Goal: Information Seeking & Learning: Learn about a topic

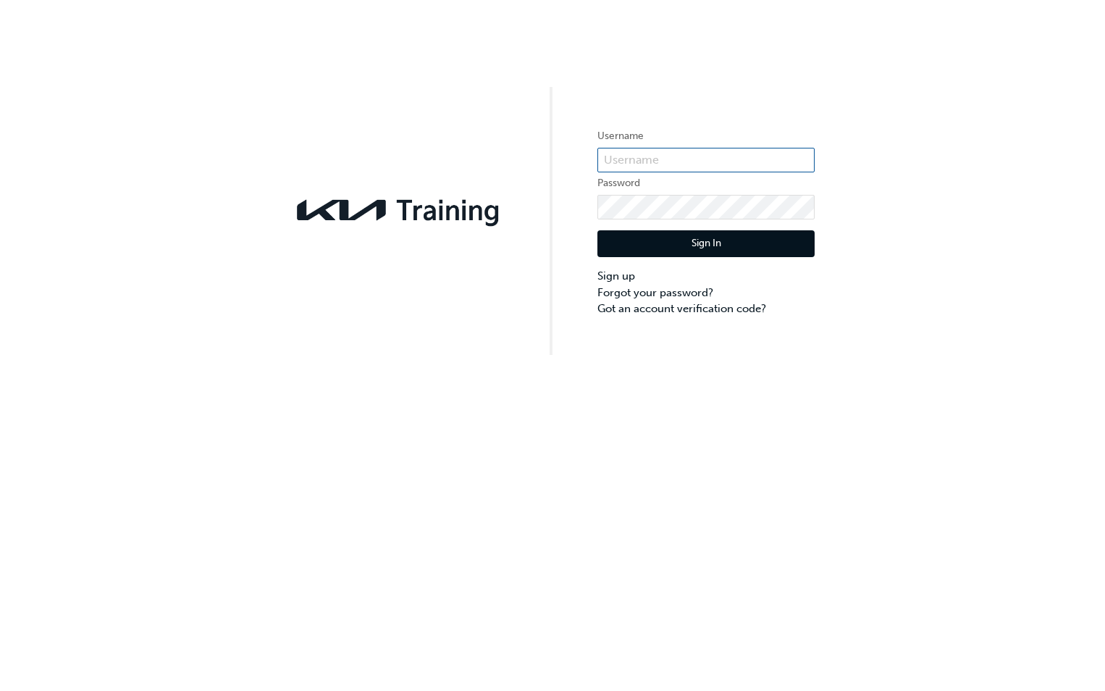
click at [627, 159] on input "text" at bounding box center [705, 160] width 217 height 25
type input "KAU86106L5"
click at [636, 293] on link "Forgot your password?" at bounding box center [705, 293] width 217 height 17
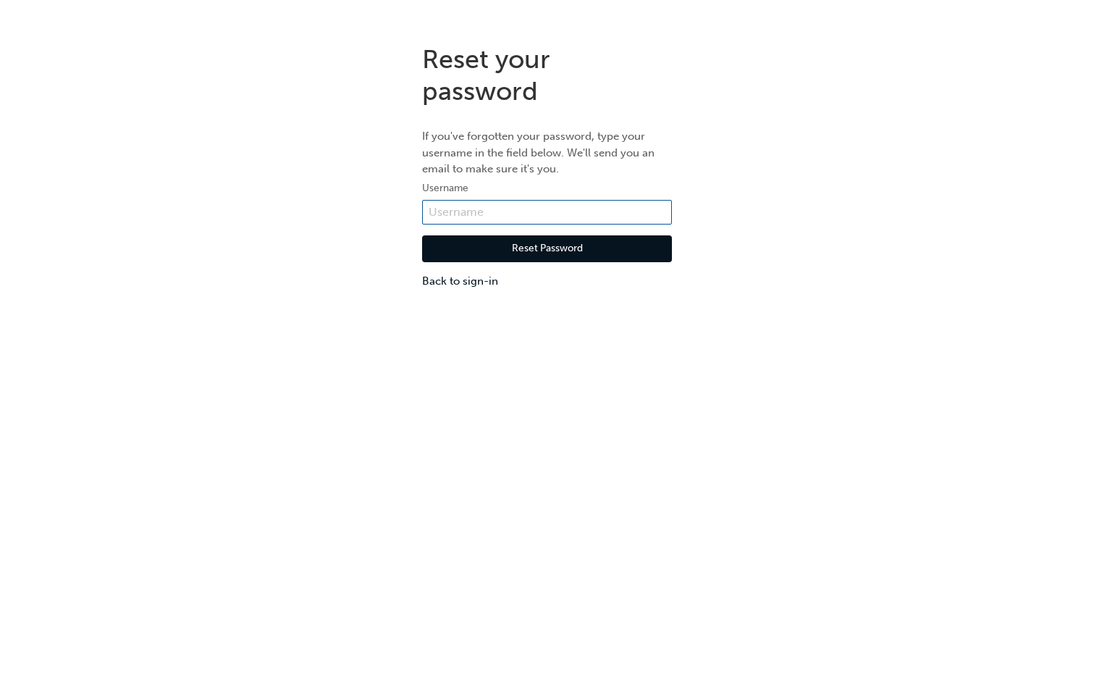
click at [462, 205] on input "text" at bounding box center [547, 212] width 250 height 25
type input "KAU86106L5"
click at [530, 248] on button "Reset Password" at bounding box center [547, 249] width 250 height 28
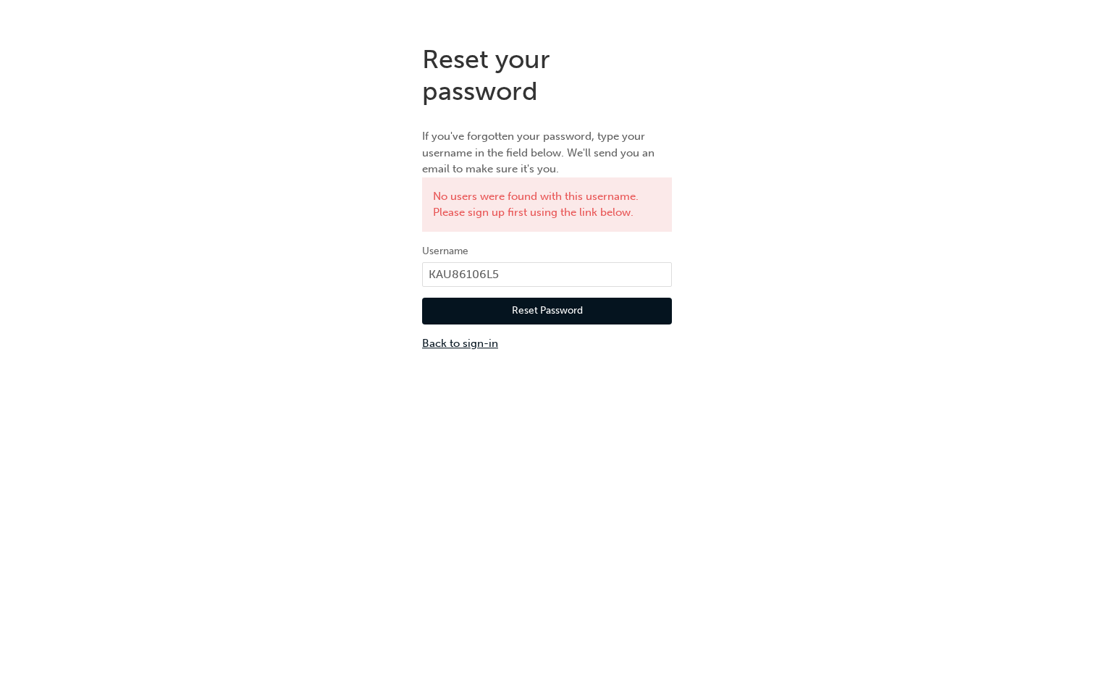
click at [473, 341] on link "Back to sign-in" at bounding box center [547, 343] width 250 height 17
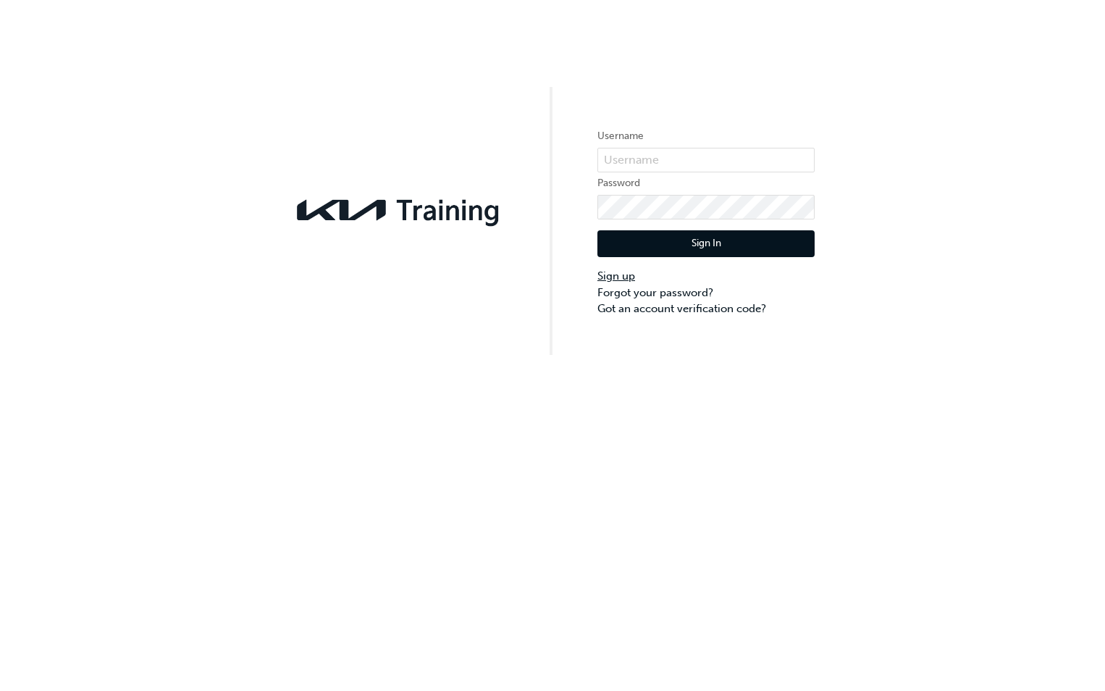
click at [615, 275] on link "Sign up" at bounding box center [705, 276] width 217 height 17
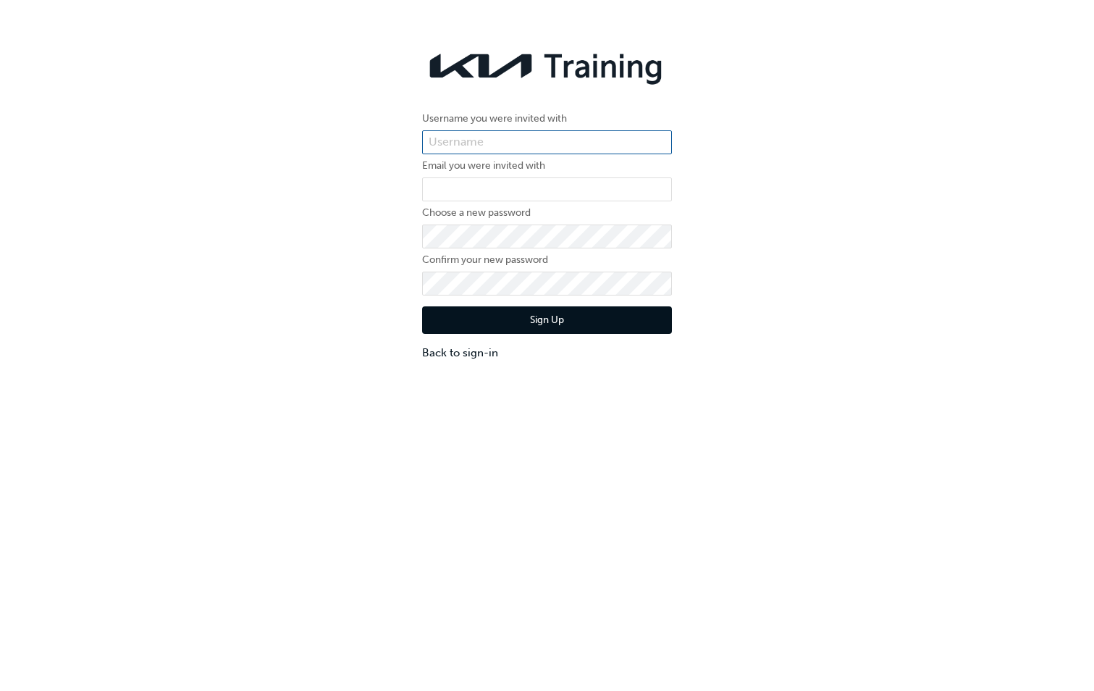
click at [441, 142] on input "text" at bounding box center [547, 142] width 250 height 25
type input "KAU86106L5"
click at [448, 185] on input "email" at bounding box center [547, 189] width 250 height 25
type input "guillaumeritter@johnhughes.com.au"
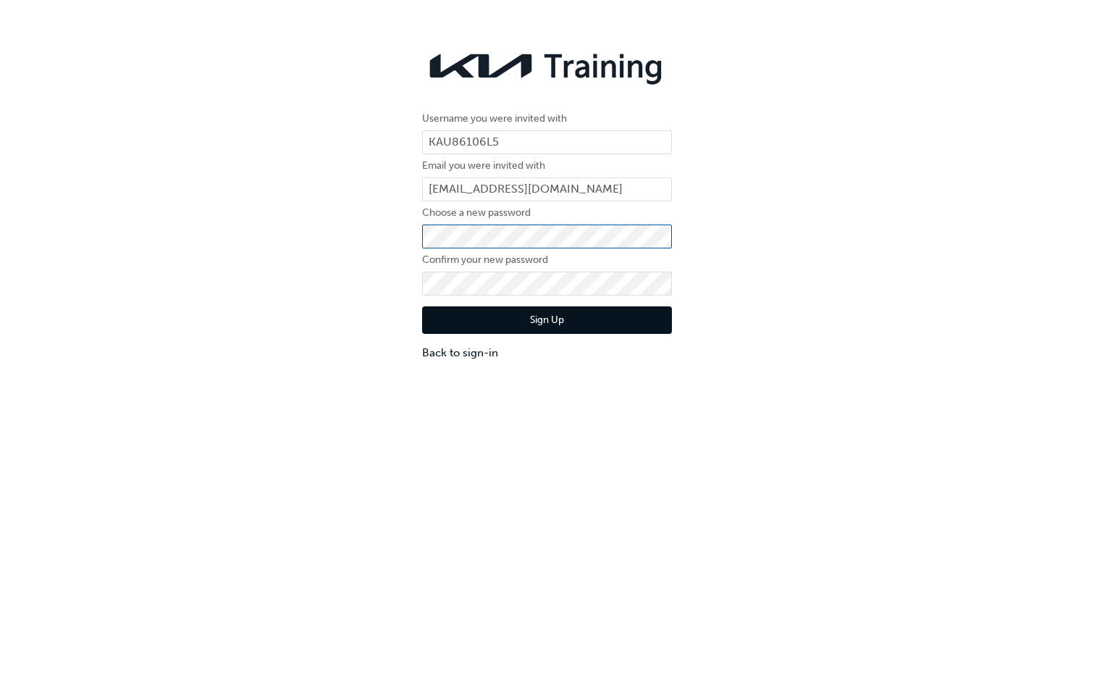
click at [394, 235] on div "Username you were invited with KAU86106L5 Email you were invited with guillaume…" at bounding box center [547, 202] width 1094 height 339
click at [521, 317] on button "Sign Up" at bounding box center [547, 320] width 250 height 28
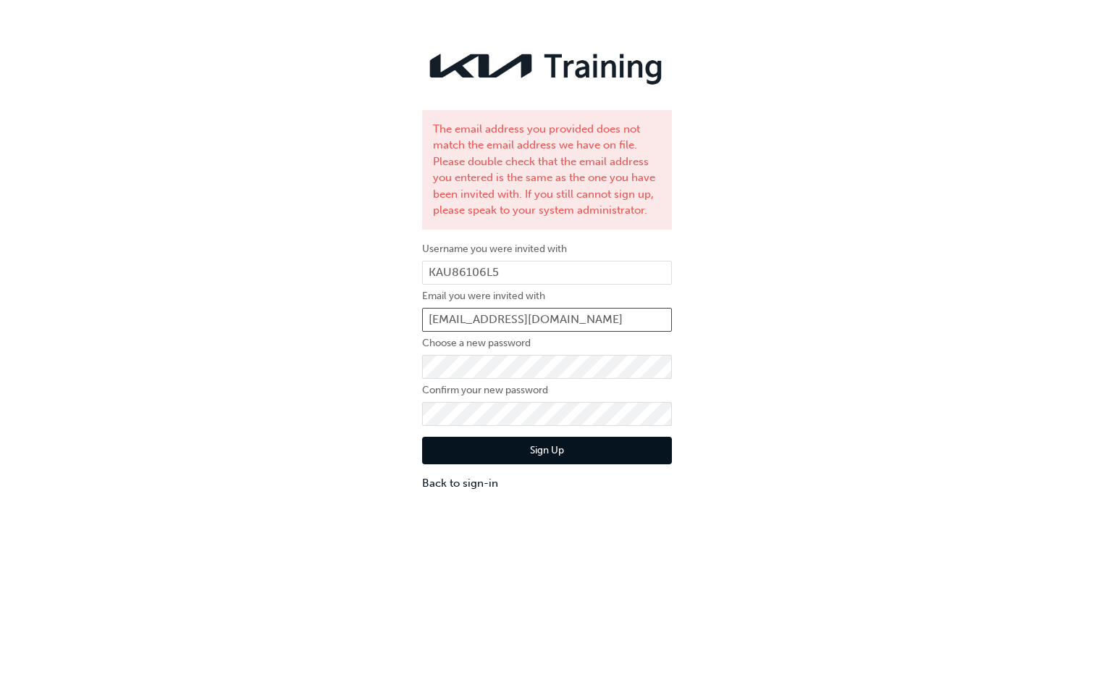
drag, startPoint x: 634, startPoint y: 320, endPoint x: 421, endPoint y: 324, distance: 212.9
click at [421, 324] on div "The email address you provided does not match the email address we have on file…" at bounding box center [546, 267] width 271 height 469
type input "maisonritter@gmail.com"
click at [533, 455] on button "Sign Up" at bounding box center [547, 451] width 250 height 28
click at [568, 320] on input "maisonritter@gmail.com" at bounding box center [547, 320] width 250 height 25
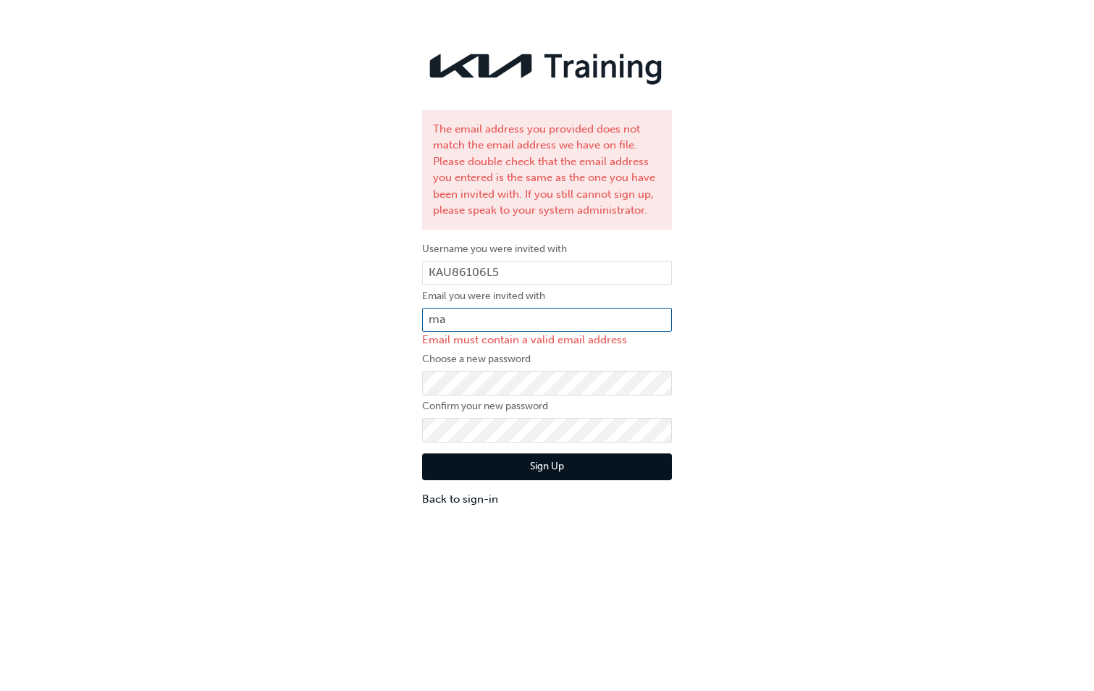
type input "m"
paste input "guillaumeritter@johnhughes.com.au"
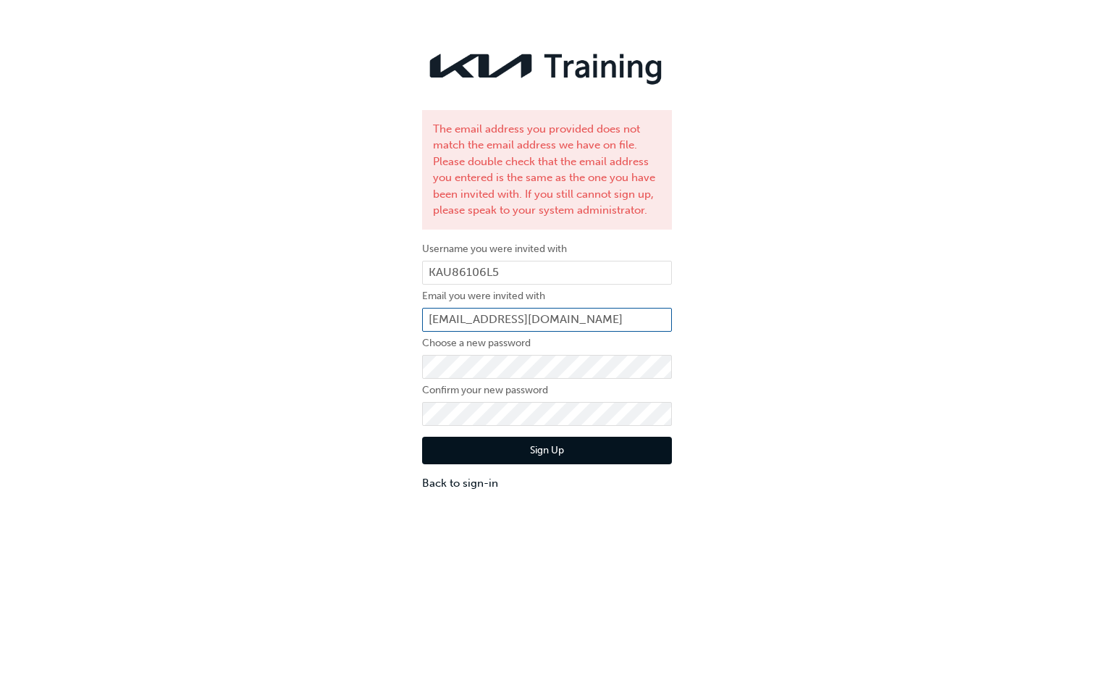
type input "guillaumeritter@johnhughes.com.au"
click at [495, 447] on button "Sign Up" at bounding box center [547, 451] width 250 height 28
click at [439, 318] on input "guillaumeritter@johnhughes.com.au" at bounding box center [547, 320] width 250 height 25
click at [444, 320] on input "guillaumeritter@johnhughes.com.au" at bounding box center [547, 320] width 250 height 25
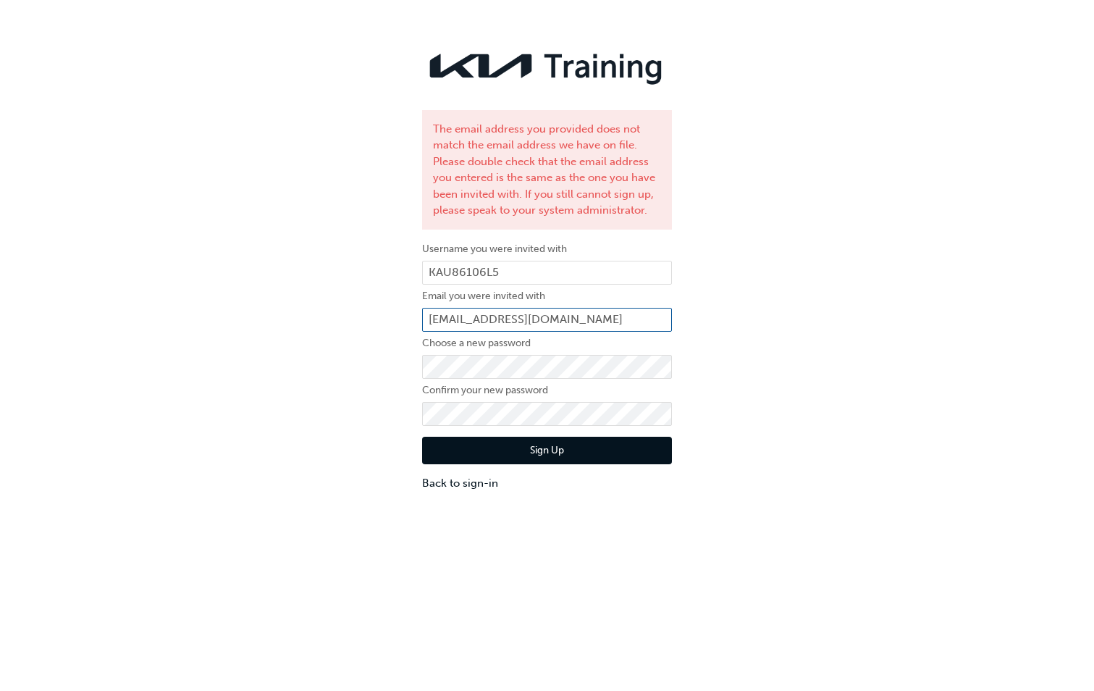
type input "giullaumeritter@johnhughes.com.au"
click at [519, 451] on button "Sign Up" at bounding box center [547, 451] width 250 height 28
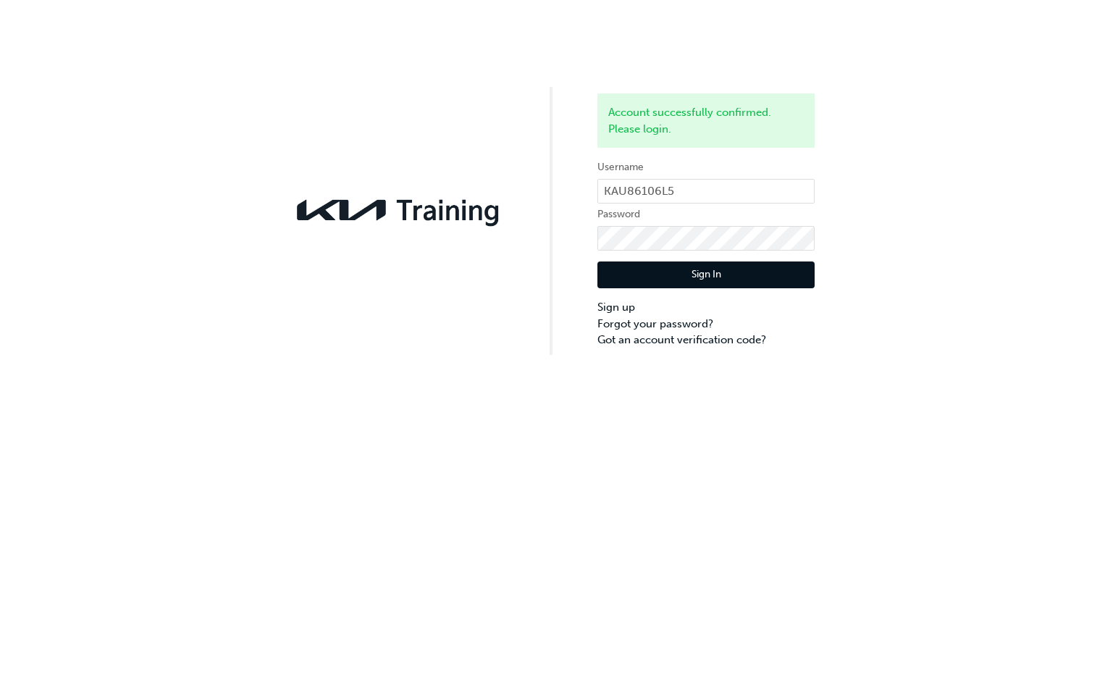
click at [688, 279] on button "Sign In" at bounding box center [705, 275] width 217 height 28
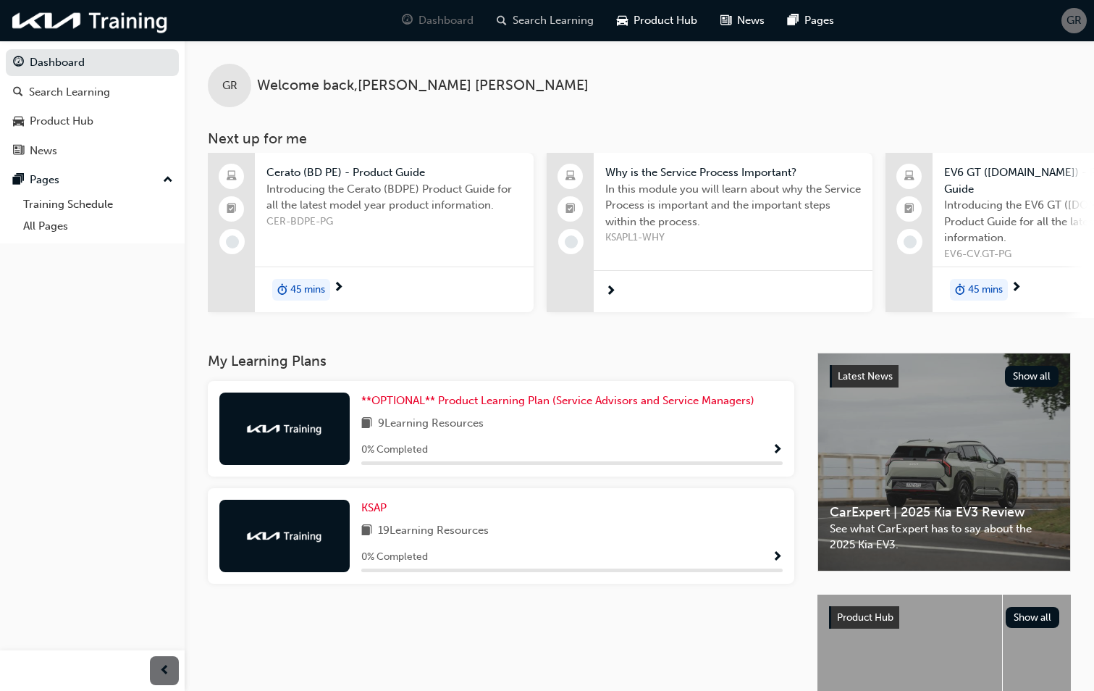
click at [542, 22] on span "Search Learning" at bounding box center [553, 20] width 81 height 17
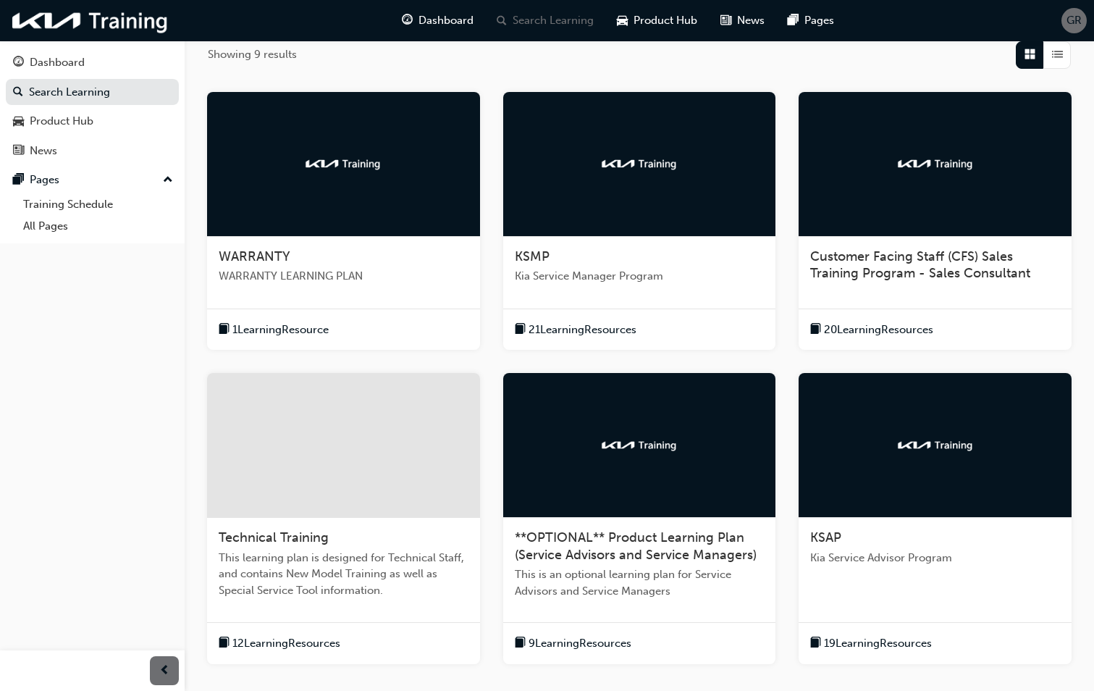
scroll to position [290, 0]
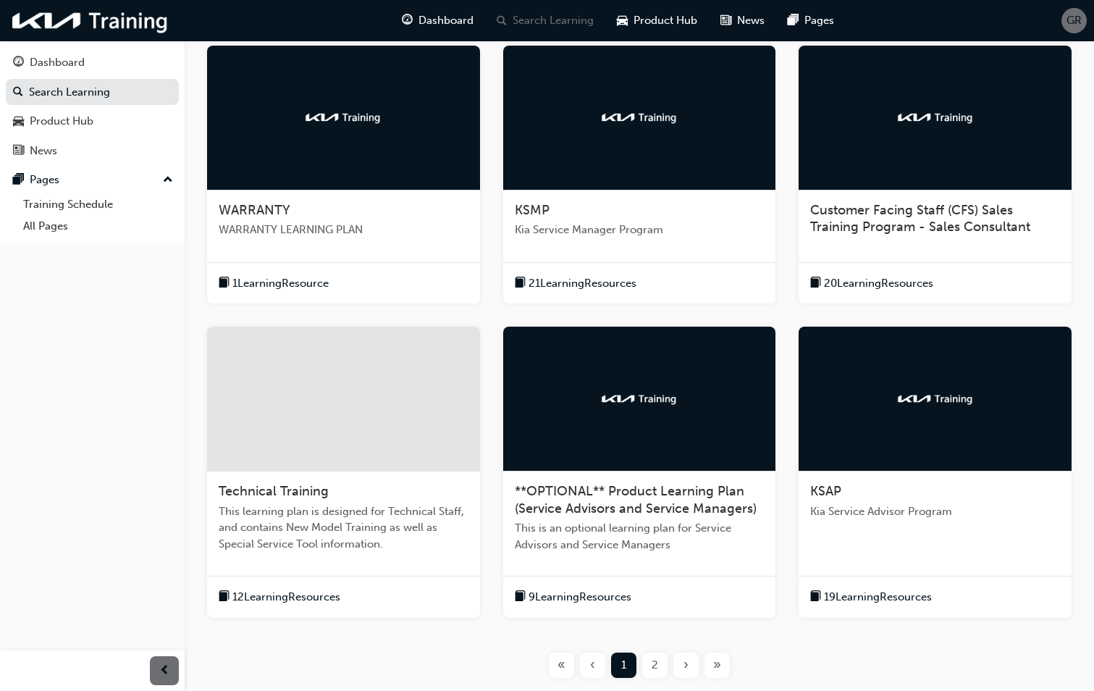
click at [910, 403] on img at bounding box center [936, 399] width 80 height 14
